Goal: Task Accomplishment & Management: Use online tool/utility

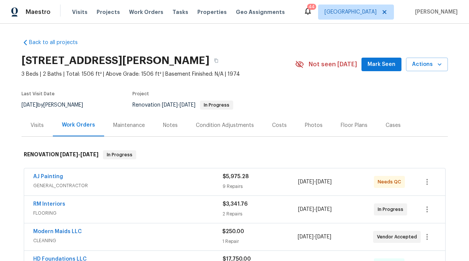
click at [163, 128] on div "Notes" at bounding box center [170, 126] width 15 height 8
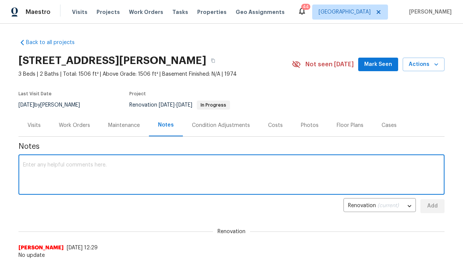
click at [155, 168] on textarea at bounding box center [231, 176] width 417 height 26
type textarea "C"
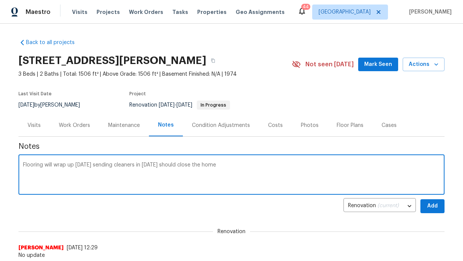
type textarea "Flooring will wrap up tomorrow sending cleaners in Friday should close the home"
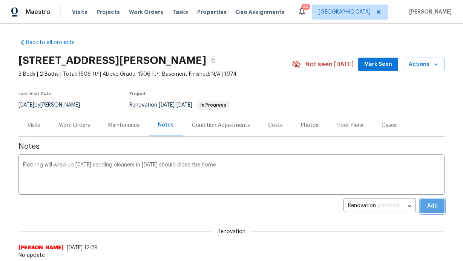
click at [438, 209] on button "Add" at bounding box center [433, 207] width 24 height 14
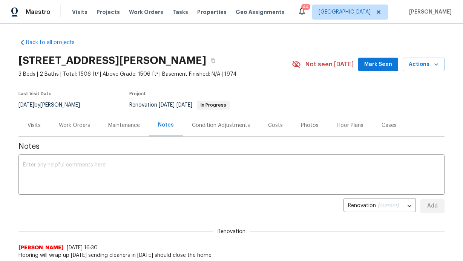
click at [375, 64] on span "Mark Seen" at bounding box center [378, 64] width 28 height 9
click at [110, 10] on span "Projects" at bounding box center [108, 12] width 23 height 8
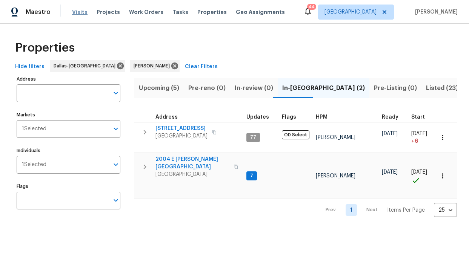
click at [75, 11] on span "Visits" at bounding box center [79, 12] width 15 height 8
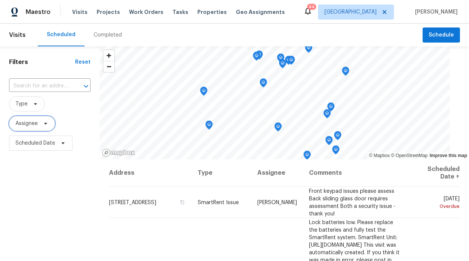
click at [21, 123] on span "Assignee" at bounding box center [26, 124] width 22 height 8
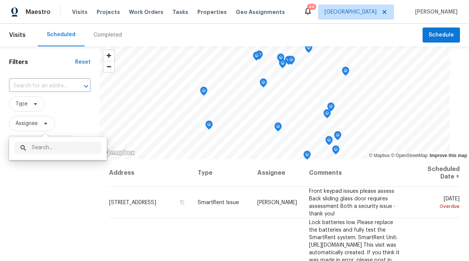
click at [30, 146] on div "​" at bounding box center [57, 148] width 87 height 12
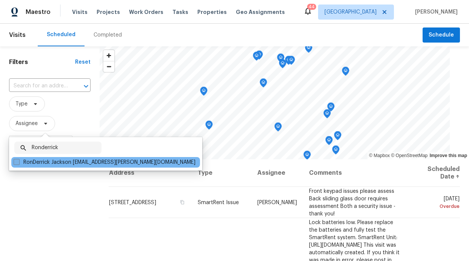
type input "Ronderrick"
click at [20, 162] on label "RonDerrick Jackson ron.jackson@opendoor.com" at bounding box center [105, 163] width 182 height 8
click at [18, 162] on input "RonDerrick Jackson ron.jackson@opendoor.com" at bounding box center [16, 161] width 5 height 5
checkbox input "true"
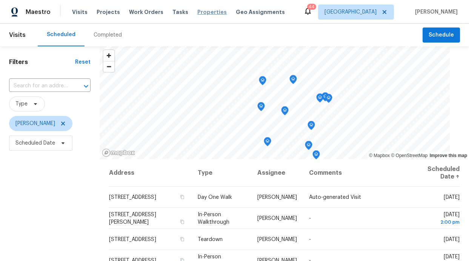
click at [206, 15] on span "Properties" at bounding box center [211, 12] width 29 height 8
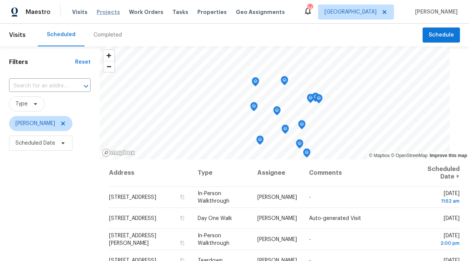
click at [97, 14] on span "Projects" at bounding box center [108, 12] width 23 height 8
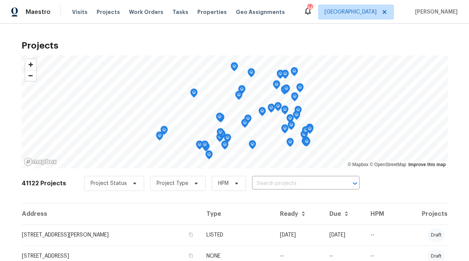
click at [138, 8] on div "Visits Projects Work Orders Tasks Properties Geo Assignments" at bounding box center [183, 12] width 222 height 15
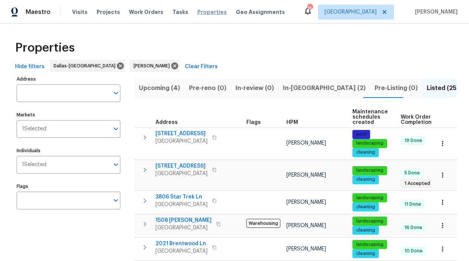
click at [212, 11] on span "Properties" at bounding box center [211, 12] width 29 height 8
click at [297, 93] on span "In-reno (2)" at bounding box center [324, 88] width 83 height 11
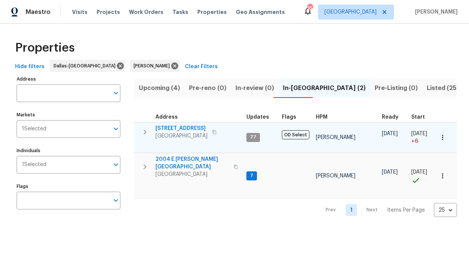
click at [191, 129] on span "6211 Crested Butte Dr" at bounding box center [181, 129] width 52 height 8
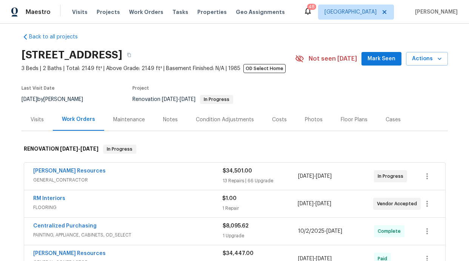
scroll to position [12, 0]
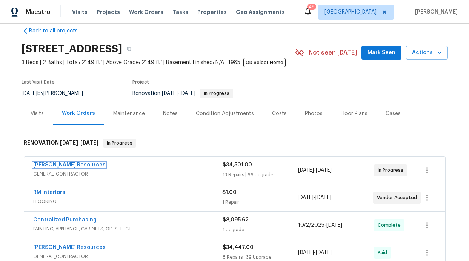
click at [69, 165] on link "Lawrence Resources" at bounding box center [69, 165] width 72 height 5
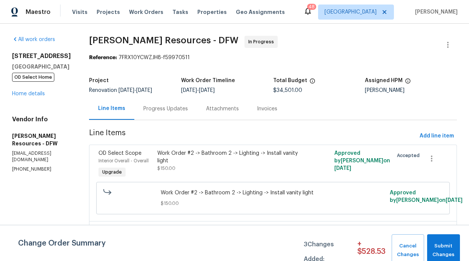
click at [183, 107] on div "Progress Updates" at bounding box center [165, 109] width 45 height 8
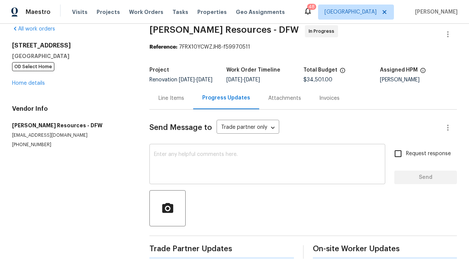
scroll to position [31, 0]
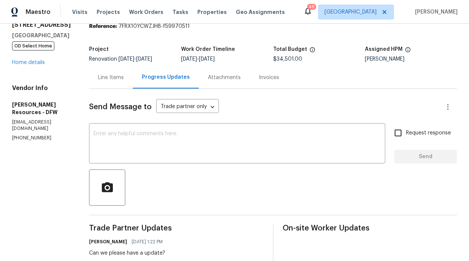
click at [395, 133] on input "Request response" at bounding box center [398, 133] width 16 height 16
checkbox input "true"
click at [298, 135] on textarea at bounding box center [237, 144] width 287 height 26
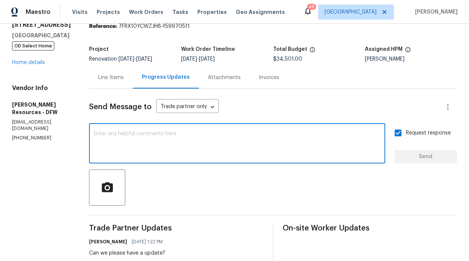
paste textarea "ew things it looks like we need to address: Kitchen cabinets: On our plans ther…"
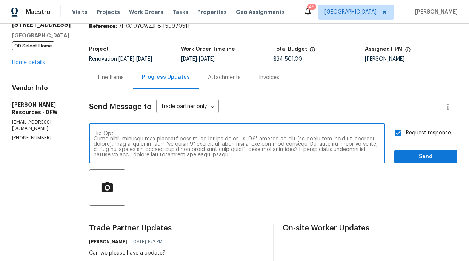
scroll to position [137, 0]
type textarea "ew things it looks like we need to address: Kitchen cabinets: On our plans ther…"
click at [405, 151] on button "Send" at bounding box center [425, 157] width 63 height 14
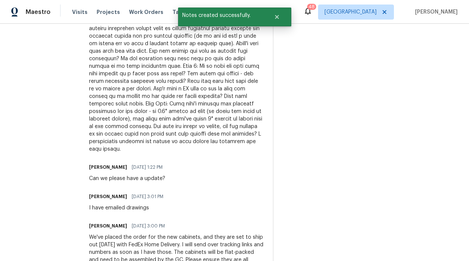
scroll to position [265, 0]
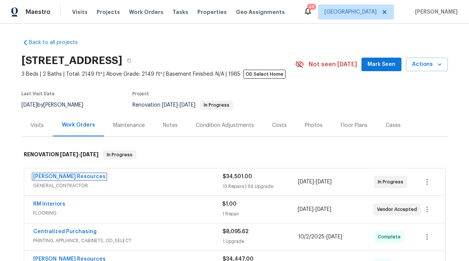
click at [78, 177] on link "[PERSON_NAME] Resources" at bounding box center [69, 176] width 72 height 5
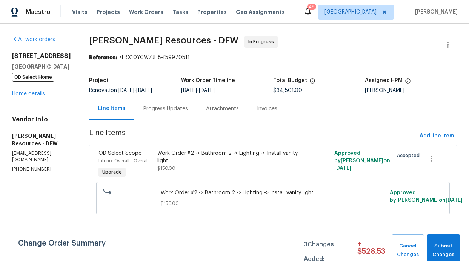
click at [190, 113] on div "Progress Updates" at bounding box center [165, 109] width 63 height 22
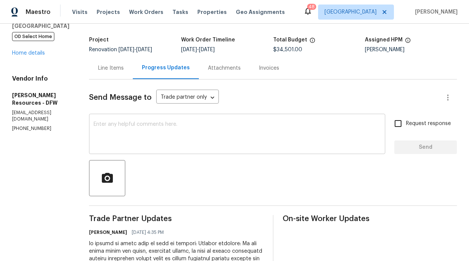
scroll to position [45, 0]
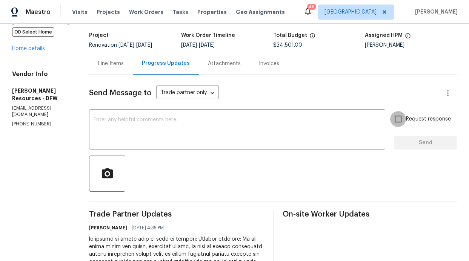
click at [392, 118] on input "Request response" at bounding box center [398, 119] width 16 height 16
checkbox input "true"
click at [328, 125] on textarea at bounding box center [237, 130] width 287 height 26
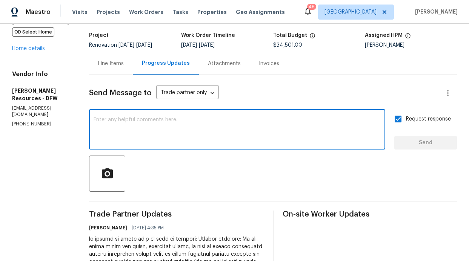
paste textarea "Also, these are not the counters we have in the spec. Please let GC know we nee…"
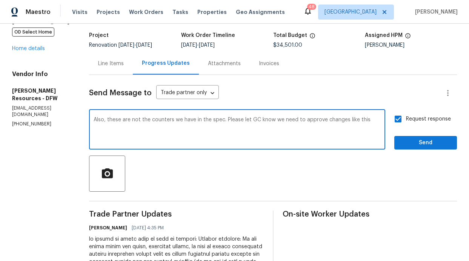
type textarea "Also, these are not the counters we have in the spec. Please let GC know we nee…"
click at [400, 145] on span "Send" at bounding box center [425, 142] width 51 height 9
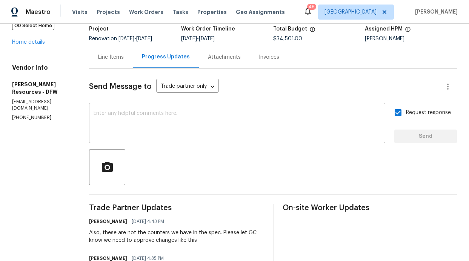
scroll to position [5, 0]
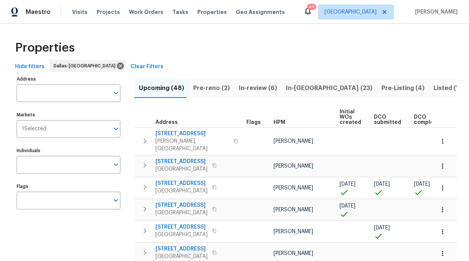
click at [155, 16] on div "Visits Projects Work Orders Tasks Properties Geo Assignments" at bounding box center [183, 12] width 222 height 15
click at [152, 13] on span "Work Orders" at bounding box center [146, 12] width 34 height 8
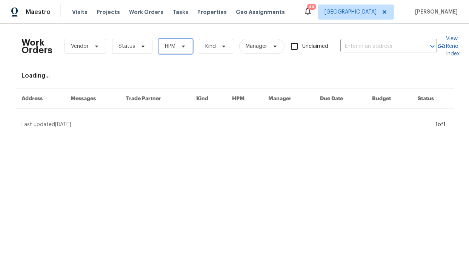
click at [165, 46] on span "HPM" at bounding box center [170, 47] width 11 height 8
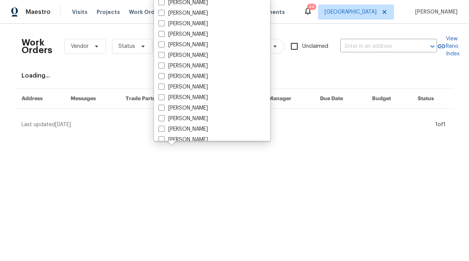
scroll to position [421, 0]
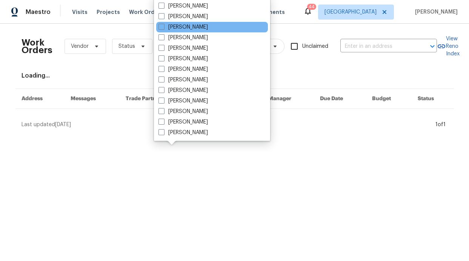
click at [175, 31] on div "[PERSON_NAME]" at bounding box center [212, 27] width 112 height 11
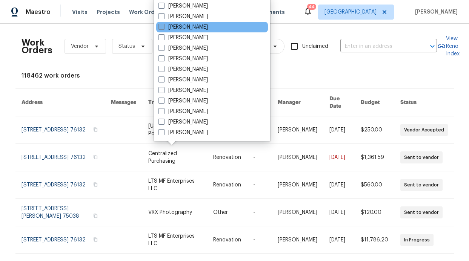
click at [171, 29] on label "[PERSON_NAME]" at bounding box center [182, 27] width 49 height 8
click at [163, 28] on input "[PERSON_NAME]" at bounding box center [160, 25] width 5 height 5
checkbox input "true"
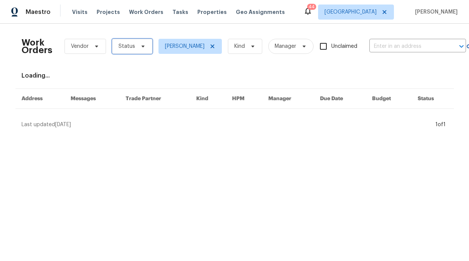
click at [133, 51] on span "Status" at bounding box center [132, 46] width 40 height 15
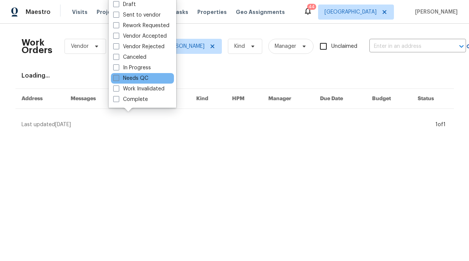
click at [132, 80] on label "Needs QC" at bounding box center [130, 79] width 35 height 8
click at [118, 80] on input "Needs QC" at bounding box center [115, 77] width 5 height 5
checkbox input "true"
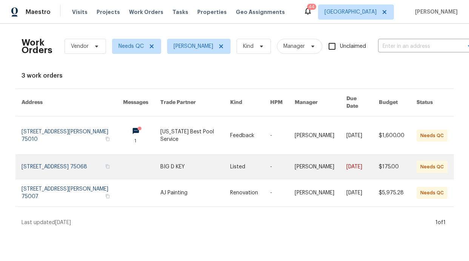
click at [145, 163] on link at bounding box center [141, 167] width 37 height 24
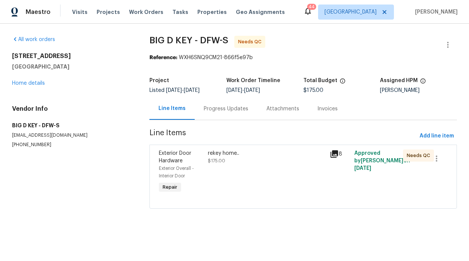
click at [233, 150] on div "rekey home.." at bounding box center [267, 154] width 118 height 8
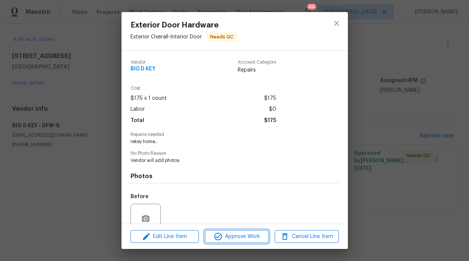
click at [239, 232] on span "Approve Work" at bounding box center [236, 236] width 59 height 9
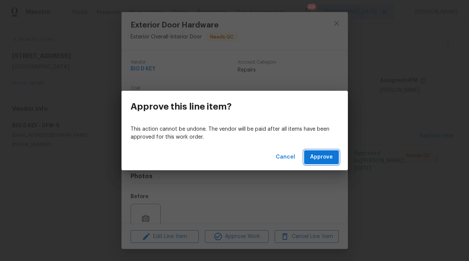
click at [306, 160] on button "Approve" at bounding box center [321, 157] width 35 height 14
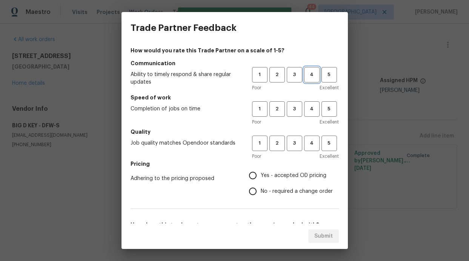
click at [309, 80] on button "4" at bounding box center [311, 74] width 15 height 15
click at [309, 101] on div "Speed of work Completion of jobs on time 1 2 3 4 5 Poor Excellent" at bounding box center [235, 110] width 208 height 32
click at [309, 128] on h5 "Quality" at bounding box center [235, 132] width 208 height 8
click at [322, 79] on span "5" at bounding box center [329, 75] width 14 height 9
click at [321, 114] on button "5" at bounding box center [328, 108] width 15 height 15
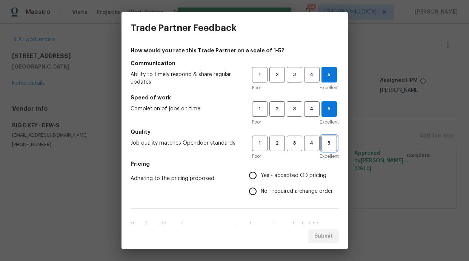
click at [321, 137] on button "5" at bounding box center [328, 143] width 15 height 15
click at [308, 174] on span "Yes - accepted OD pricing" at bounding box center [294, 176] width 66 height 8
click at [261, 174] on input "Yes - accepted OD pricing" at bounding box center [253, 176] width 16 height 16
radio input "true"
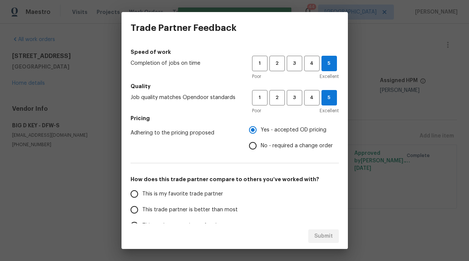
scroll to position [64, 0]
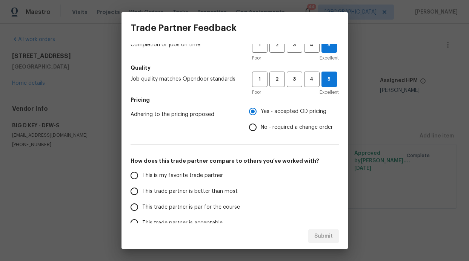
click at [209, 190] on span "This trade partner is better than most" at bounding box center [189, 192] width 95 height 8
click at [142, 190] on input "This trade partner is better than most" at bounding box center [134, 192] width 16 height 16
click at [323, 235] on span "Submit" at bounding box center [323, 236] width 18 height 9
radio input "true"
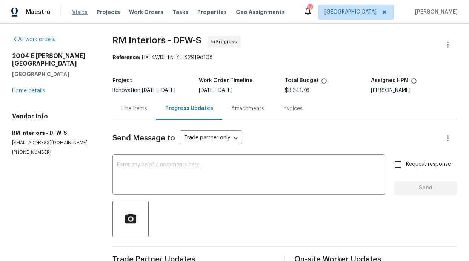
click at [84, 14] on span "Visits" at bounding box center [79, 12] width 15 height 8
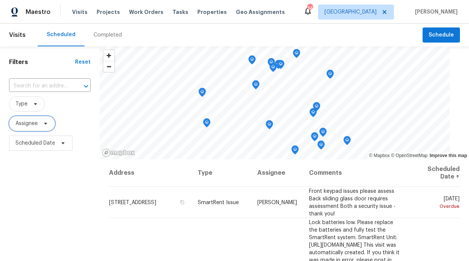
click at [38, 129] on span "Assignee" at bounding box center [32, 123] width 46 height 15
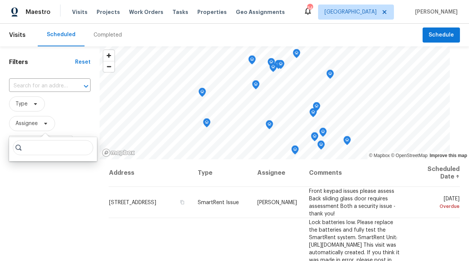
click at [32, 150] on input "search" at bounding box center [53, 147] width 80 height 15
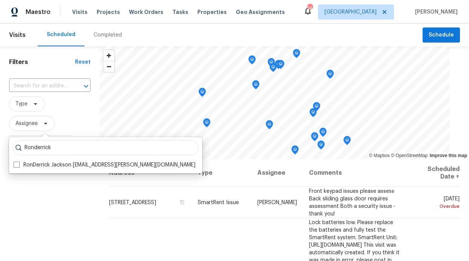
type input "Ronderrick"
